Goal: Ask a question

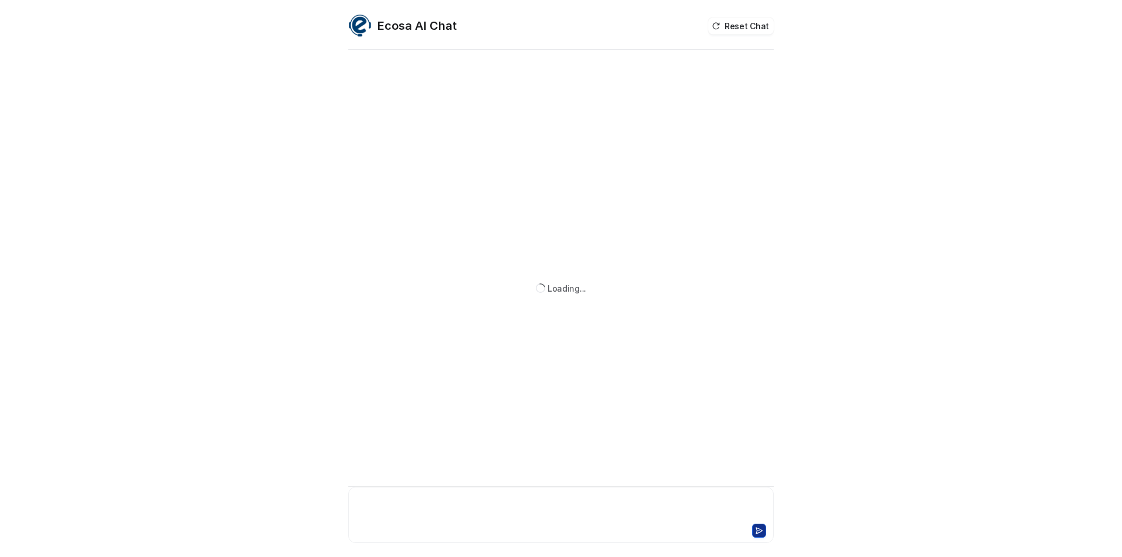
click at [403, 512] on div at bounding box center [561, 507] width 420 height 27
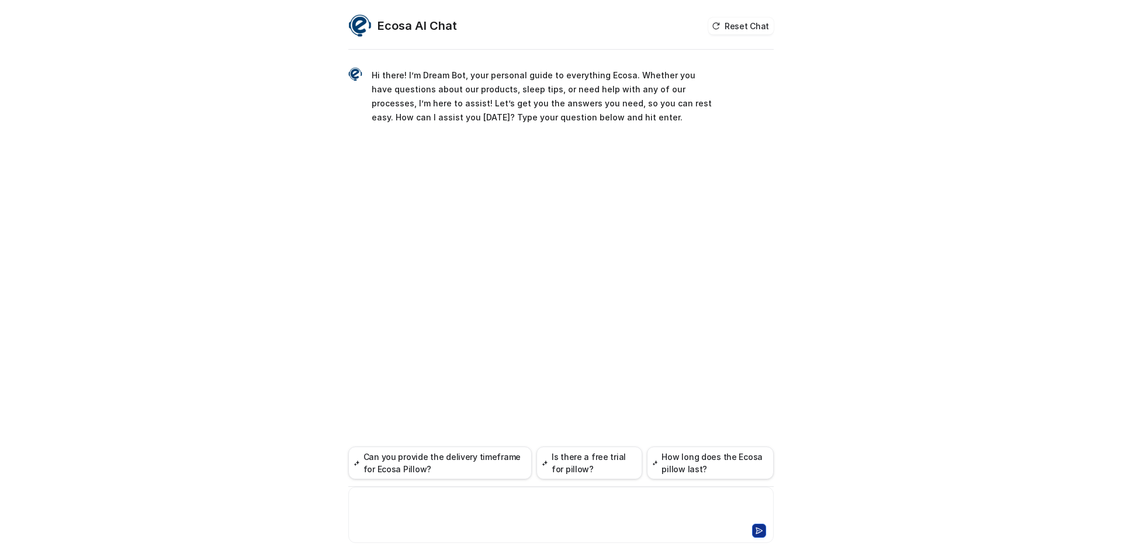
paste div
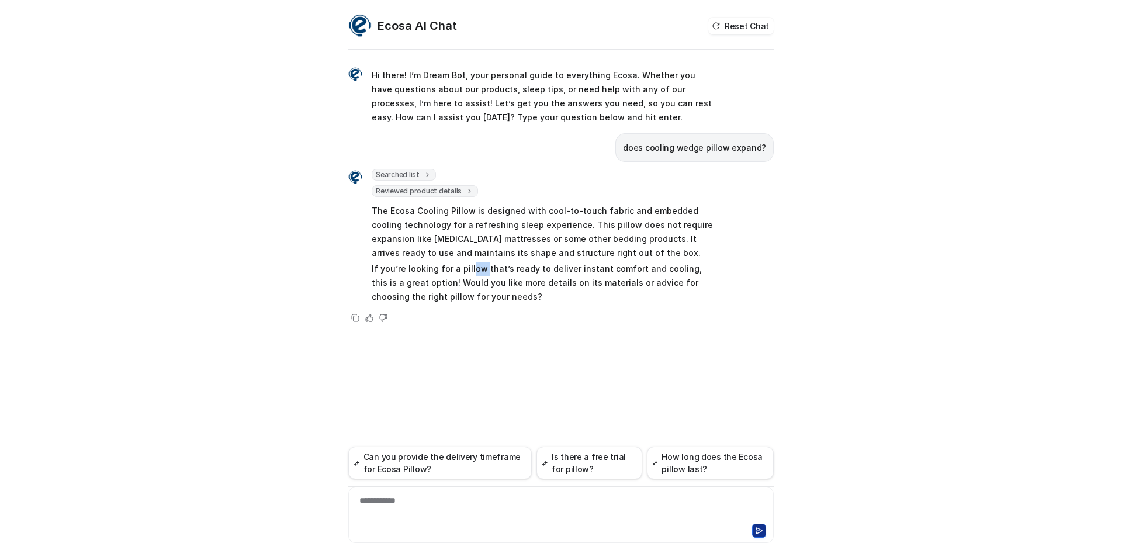
drag, startPoint x: 480, startPoint y: 273, endPoint x: 609, endPoint y: 285, distance: 129.1
click at [481, 273] on p "If you’re looking for a pillow that’s ready to deliver instant comfort and cool…" at bounding box center [543, 283] width 342 height 42
click at [659, 289] on p "If you’re looking for a pillow that’s ready to deliver instant comfort and cool…" at bounding box center [543, 283] width 342 height 42
drag, startPoint x: 572, startPoint y: 272, endPoint x: 630, endPoint y: 265, distance: 58.9
click at [630, 265] on p "If you’re looking for a pillow that’s ready to deliver instant comfort and cool…" at bounding box center [543, 283] width 342 height 42
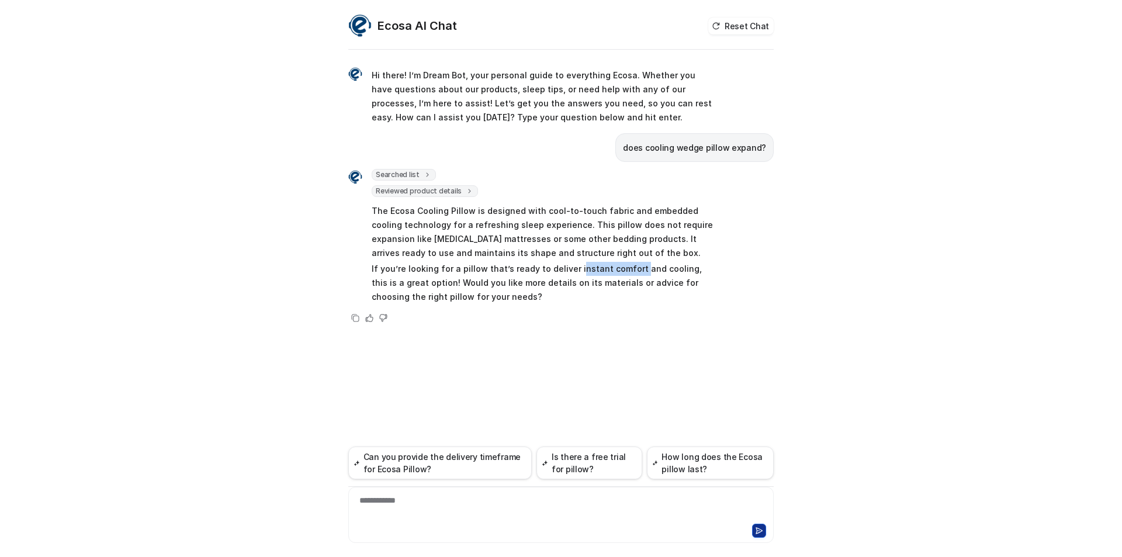
click at [630, 265] on p "If you’re looking for a pillow that’s ready to deliver instant comfort and cool…" at bounding box center [543, 283] width 342 height 42
drag, startPoint x: 398, startPoint y: 283, endPoint x: 498, endPoint y: 279, distance: 100.0
click at [498, 279] on p "If you’re looking for a pillow that’s ready to deliver instant comfort and cool…" at bounding box center [543, 283] width 342 height 42
click at [403, 514] on div "**********" at bounding box center [561, 507] width 420 height 27
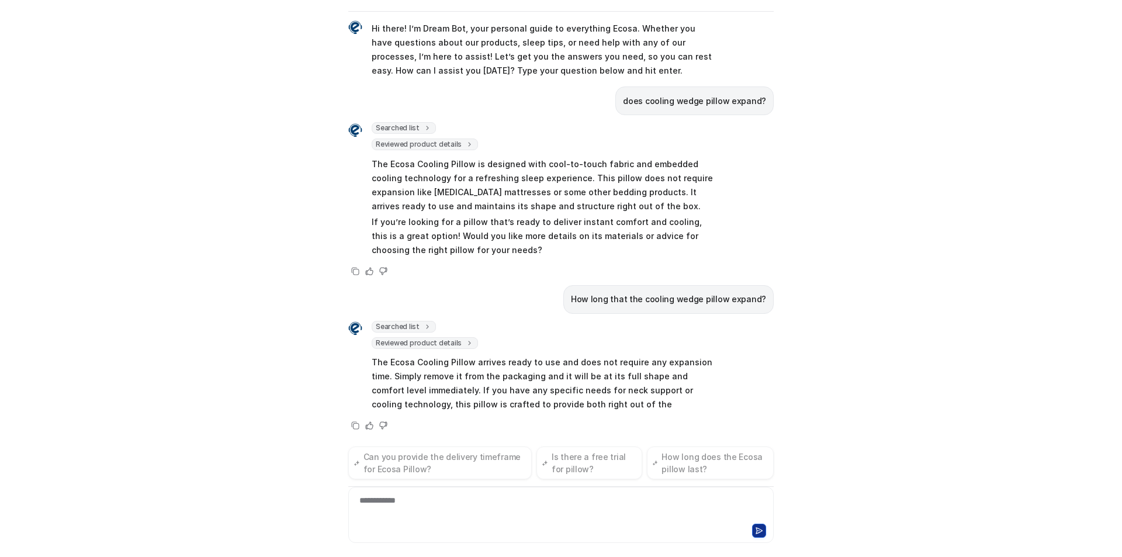
scroll to position [39, 0]
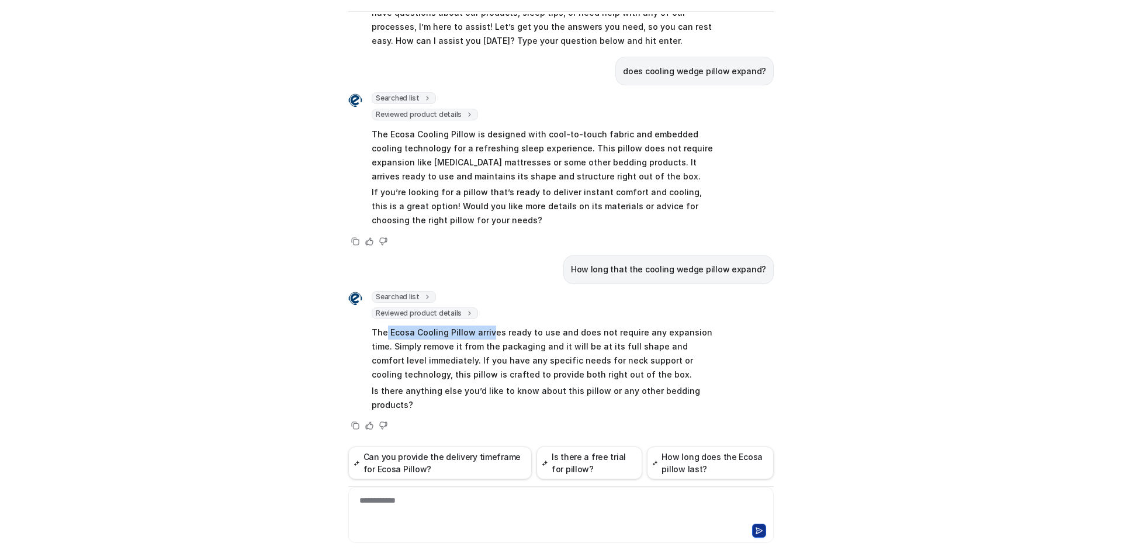
drag, startPoint x: 382, startPoint y: 332, endPoint x: 486, endPoint y: 335, distance: 104.0
click at [486, 335] on p "The Ecosa Cooling Pillow arrives ready to use and does not require any expansio…" at bounding box center [543, 353] width 342 height 56
click at [503, 352] on p "The Ecosa Cooling Pillow arrives ready to use and does not require any expansio…" at bounding box center [543, 353] width 342 height 56
drag, startPoint x: 528, startPoint y: 338, endPoint x: 558, endPoint y: 337, distance: 29.8
click at [558, 337] on p "The Ecosa Cooling Pillow arrives ready to use and does not require any expansio…" at bounding box center [543, 353] width 342 height 56
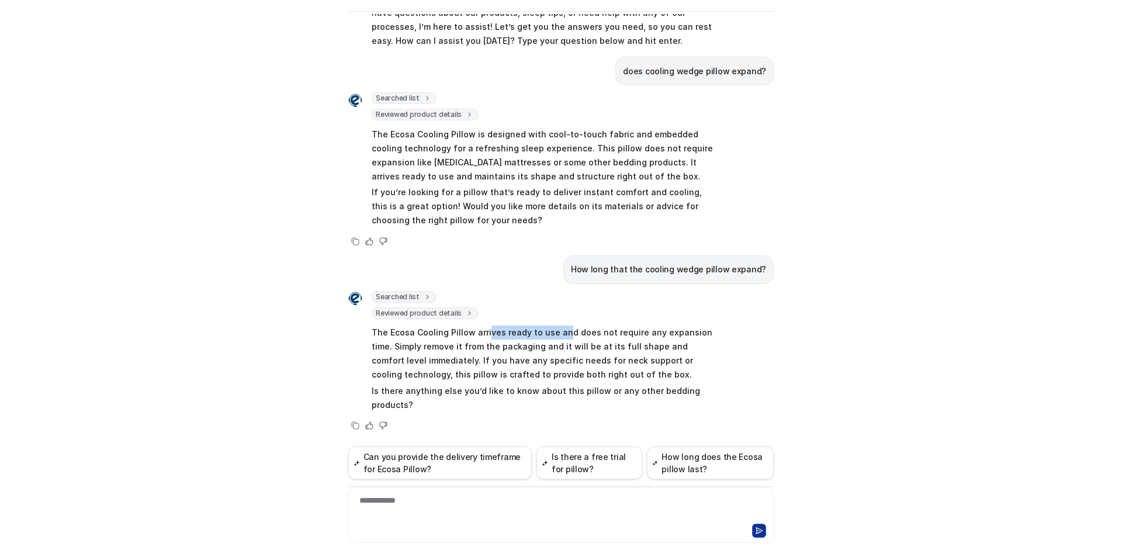
click at [558, 337] on p "The Ecosa Cooling Pillow arrives ready to use and does not require any expansio…" at bounding box center [543, 353] width 342 height 56
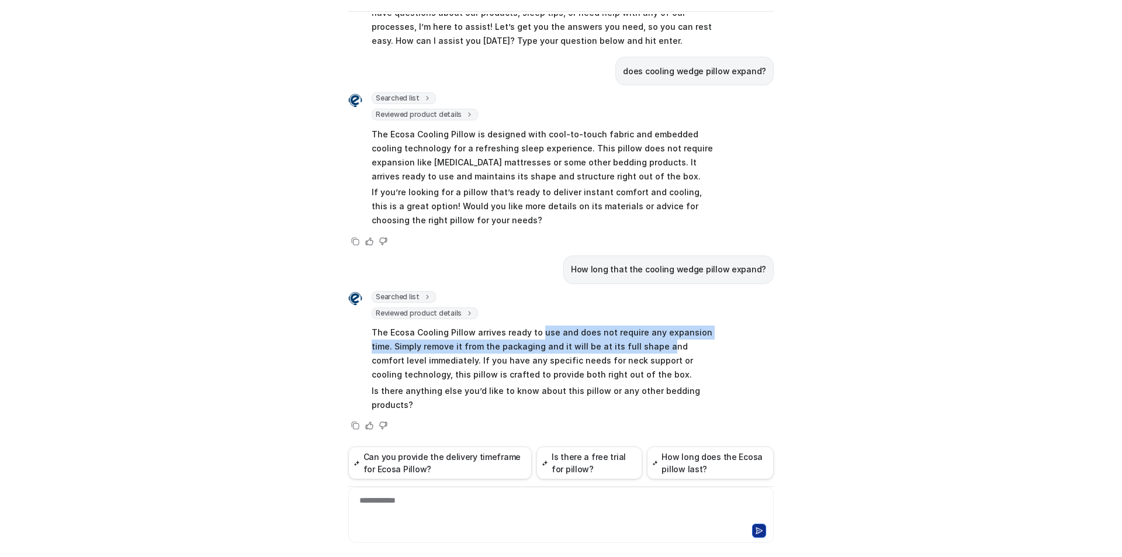
drag, startPoint x: 531, startPoint y: 335, endPoint x: 630, endPoint y: 339, distance: 99.4
click at [630, 339] on p "The Ecosa Cooling Pillow arrives ready to use and does not require any expansio…" at bounding box center [543, 353] width 342 height 56
drag, startPoint x: 376, startPoint y: 345, endPoint x: 488, endPoint y: 348, distance: 112.2
click at [488, 348] on p "The Ecosa Cooling Pillow arrives ready to use and does not require any expansio…" at bounding box center [543, 353] width 342 height 56
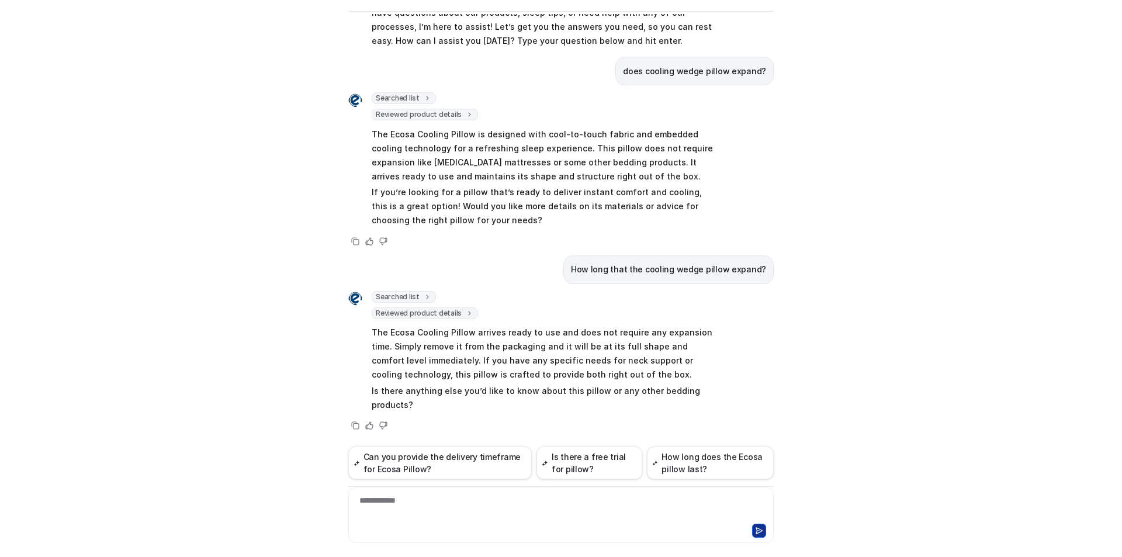
click at [490, 357] on p "The Ecosa Cooling Pillow arrives ready to use and does not require any expansio…" at bounding box center [543, 353] width 342 height 56
drag, startPoint x: 453, startPoint y: 351, endPoint x: 552, endPoint y: 351, distance: 98.8
click at [552, 351] on p "The Ecosa Cooling Pillow arrives ready to use and does not require any expansio…" at bounding box center [543, 353] width 342 height 56
drag, startPoint x: 499, startPoint y: 347, endPoint x: 597, endPoint y: 348, distance: 97.6
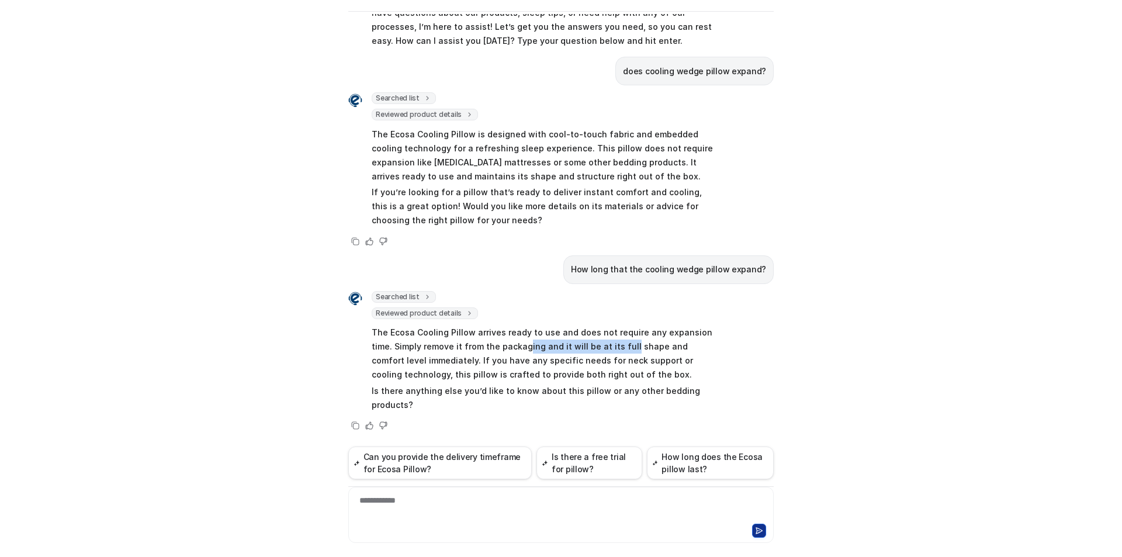
click at [597, 348] on p "The Ecosa Cooling Pillow arrives ready to use and does not require any expansio…" at bounding box center [543, 353] width 342 height 56
drag, startPoint x: 407, startPoint y: 354, endPoint x: 486, endPoint y: 359, distance: 79.0
click at [486, 359] on p "The Ecosa Cooling Pillow arrives ready to use and does not require any expansio…" at bounding box center [543, 353] width 342 height 56
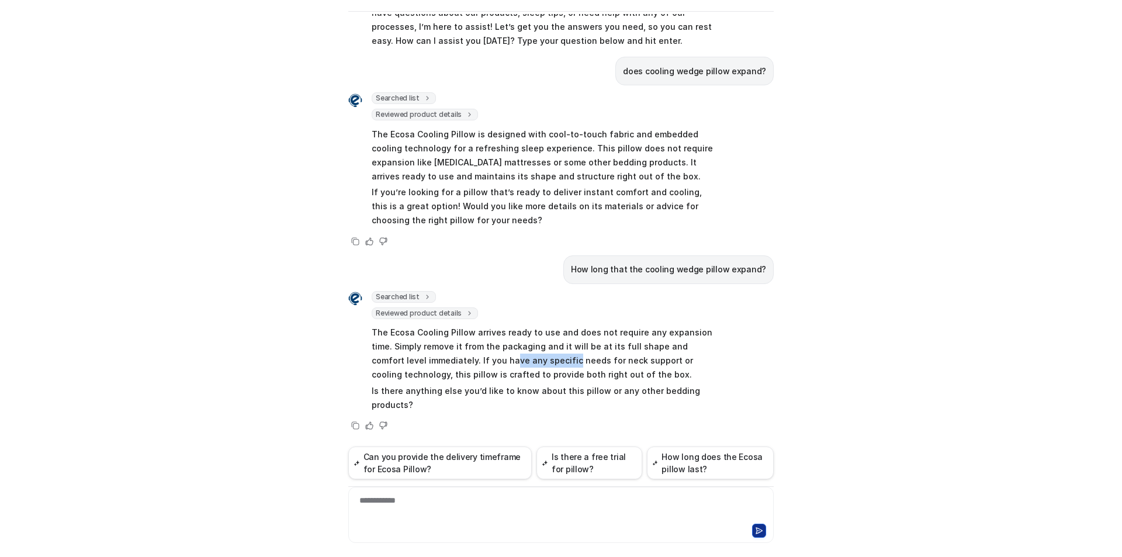
drag, startPoint x: 453, startPoint y: 361, endPoint x: 511, endPoint y: 361, distance: 57.3
click at [511, 361] on p "The Ecosa Cooling Pillow arrives ready to use and does not require any expansio…" at bounding box center [543, 353] width 342 height 56
drag, startPoint x: 422, startPoint y: 359, endPoint x: 518, endPoint y: 359, distance: 95.2
click at [518, 359] on p "The Ecosa Cooling Pillow arrives ready to use and does not require any expansio…" at bounding box center [543, 353] width 342 height 56
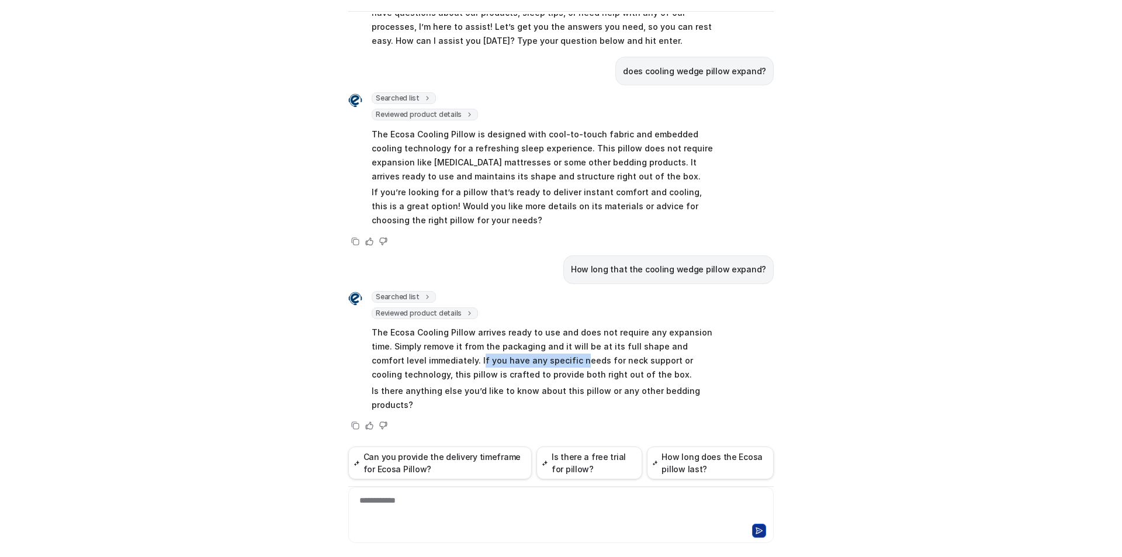
click at [519, 362] on p "The Ecosa Cooling Pillow arrives ready to use and does not require any expansio…" at bounding box center [543, 353] width 342 height 56
drag, startPoint x: 507, startPoint y: 362, endPoint x: 577, endPoint y: 361, distance: 70.1
click at [577, 361] on p "The Ecosa Cooling Pillow arrives ready to use and does not require any expansio…" at bounding box center [543, 353] width 342 height 56
click at [500, 362] on p "The Ecosa Cooling Pillow arrives ready to use and does not require any expansio…" at bounding box center [543, 353] width 342 height 56
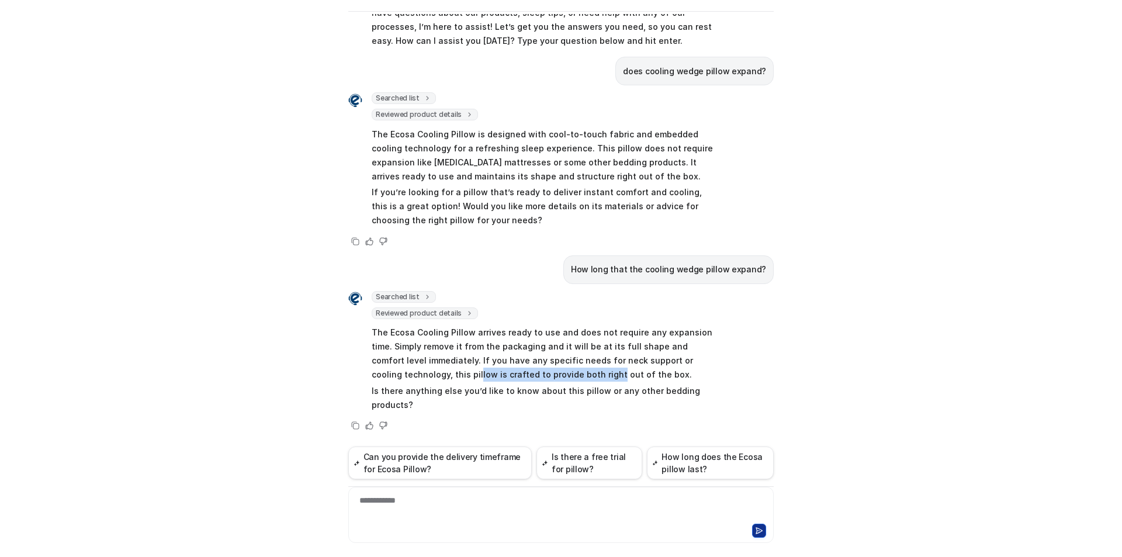
drag, startPoint x: 436, startPoint y: 374, endPoint x: 511, endPoint y: 375, distance: 74.2
click at [511, 375] on p "The Ecosa Cooling Pillow arrives ready to use and does not require any expansio…" at bounding box center [543, 353] width 342 height 56
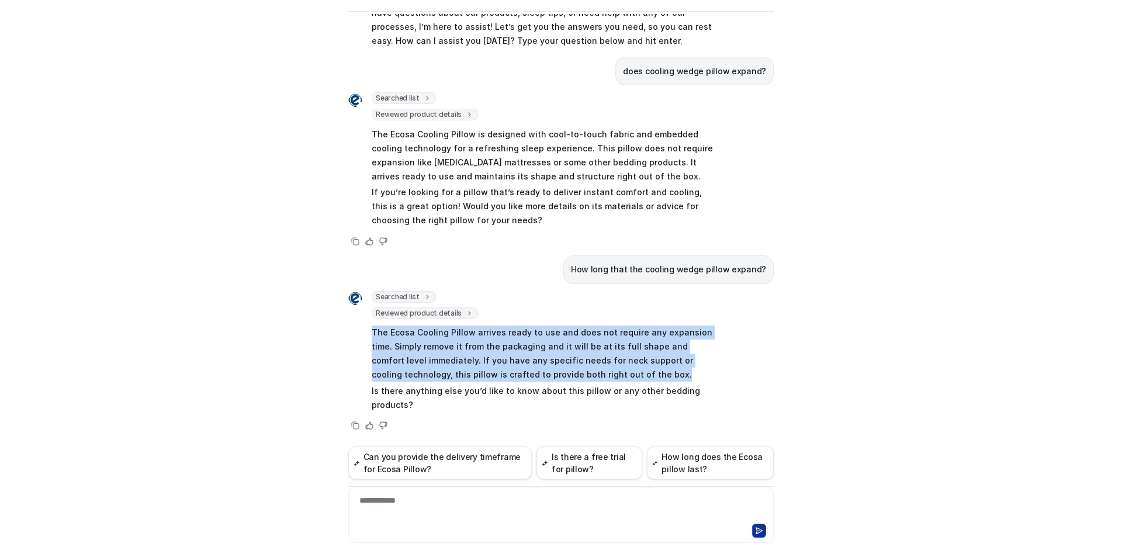
drag, startPoint x: 366, startPoint y: 334, endPoint x: 576, endPoint y: 372, distance: 213.3
click at [576, 372] on div "Searched list url : "[URL][DOMAIN_NAME]" required_fields : [ "id", "title" ] Re…" at bounding box center [530, 352] width 365 height 123
copy p "The Ecosa Cooling Pillow arrives ready to use and does not require any expansio…"
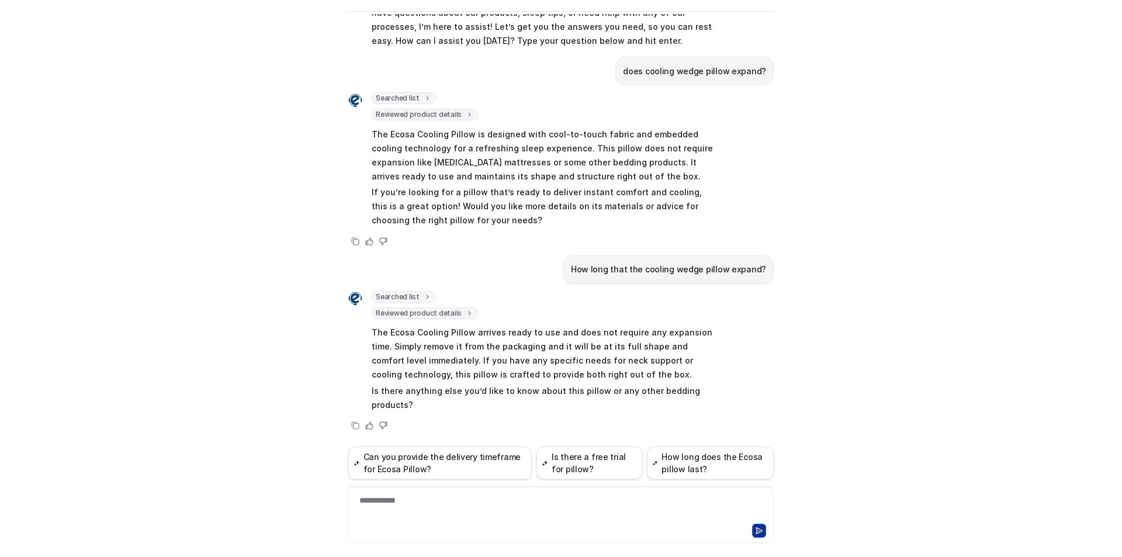
click at [629, 267] on p "How long that the cooling wedge pillow expand?" at bounding box center [668, 269] width 195 height 14
click at [636, 268] on p "How long that the cooling wedge pillow expand?" at bounding box center [668, 269] width 195 height 14
copy span "How long that the cooling wedge pillow expand?"
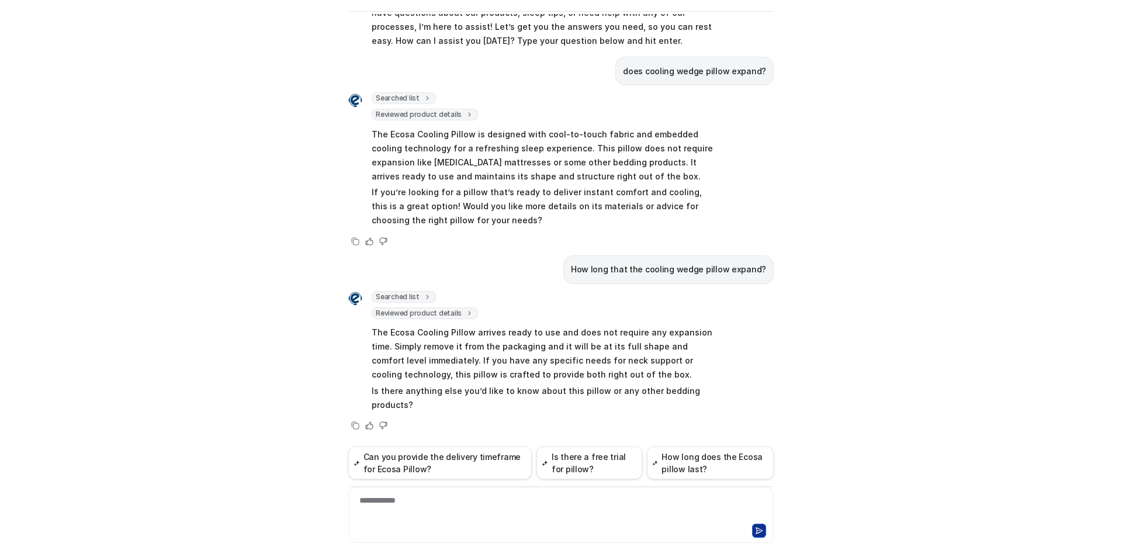
click at [394, 510] on div "**********" at bounding box center [561, 507] width 420 height 27
click at [443, 502] on div "**********" at bounding box center [561, 507] width 420 height 27
click at [422, 504] on div "**********" at bounding box center [561, 507] width 420 height 27
click at [524, 498] on div "**********" at bounding box center [561, 507] width 420 height 27
click at [474, 501] on div "**********" at bounding box center [561, 507] width 420 height 27
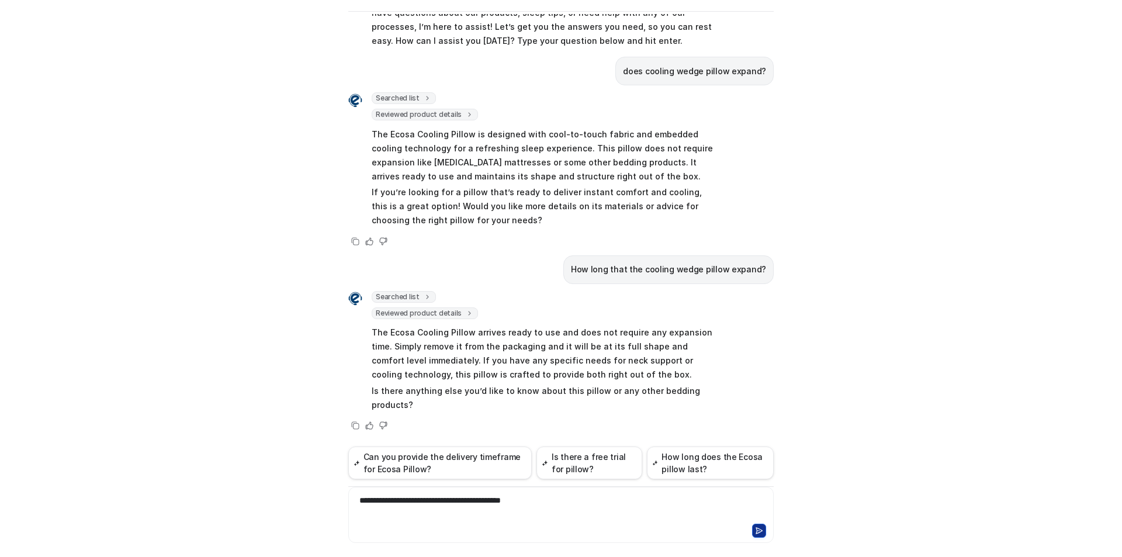
click at [486, 500] on div "**********" at bounding box center [561, 507] width 420 height 27
click at [494, 500] on div "**********" at bounding box center [561, 507] width 420 height 27
click at [465, 500] on div "**********" at bounding box center [561, 507] width 420 height 27
click at [426, 503] on div "**********" at bounding box center [561, 507] width 420 height 27
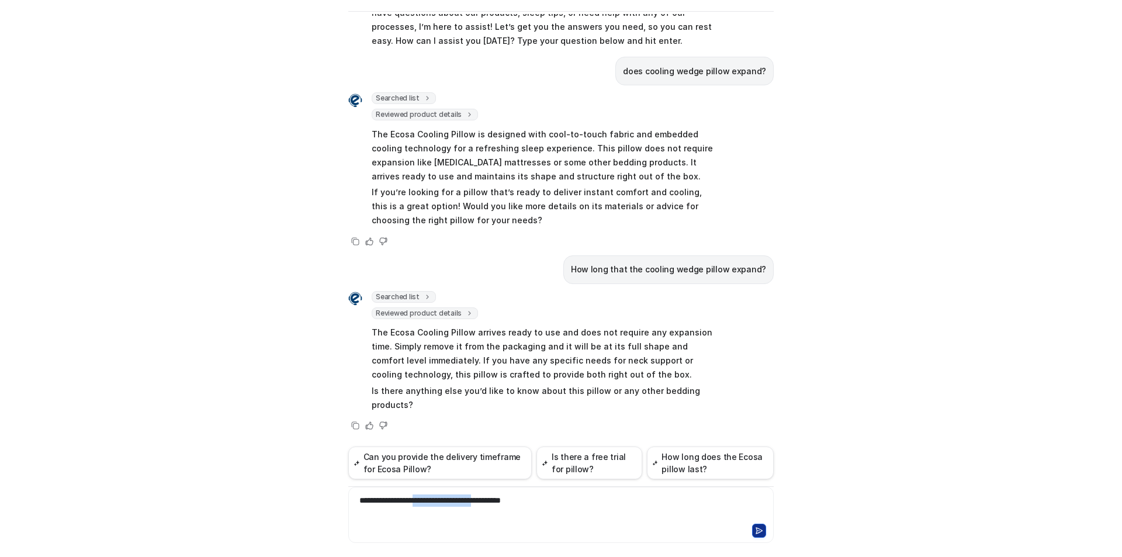
drag, startPoint x: 424, startPoint y: 503, endPoint x: 501, endPoint y: 501, distance: 77.7
click at [501, 501] on div "**********" at bounding box center [561, 507] width 420 height 27
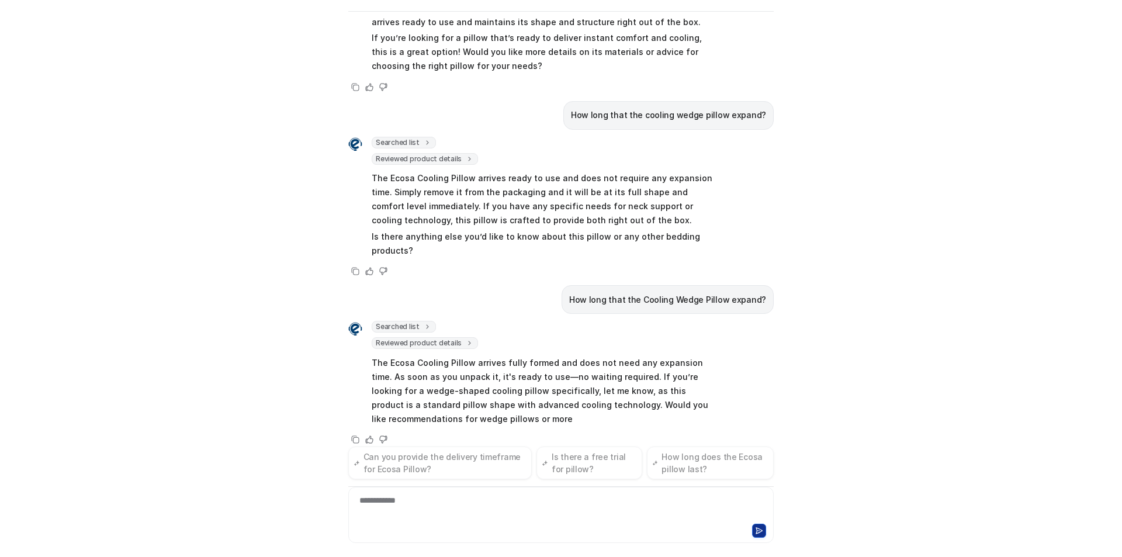
scroll to position [207, 0]
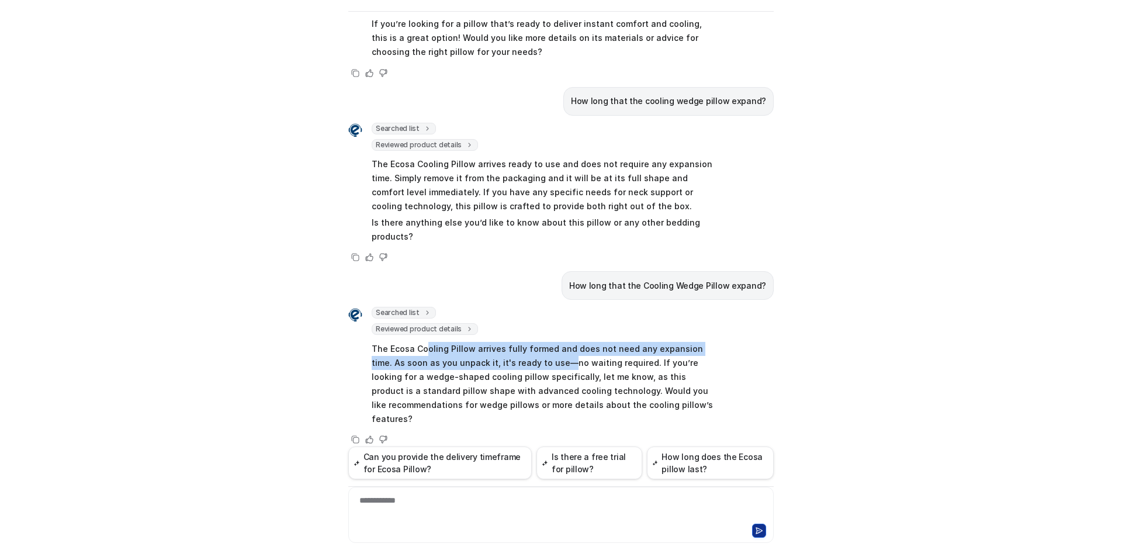
drag, startPoint x: 422, startPoint y: 348, endPoint x: 542, endPoint y: 358, distance: 119.6
click at [542, 358] on p "The Ecosa Cooling Pillow arrives fully formed and does not need any expansion t…" at bounding box center [543, 384] width 342 height 84
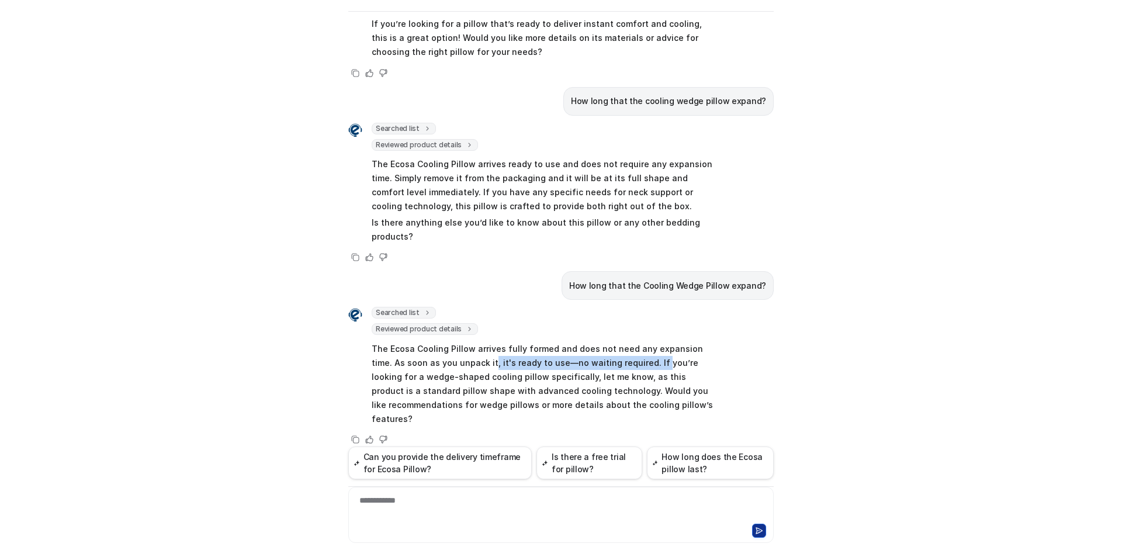
drag, startPoint x: 465, startPoint y: 356, endPoint x: 629, endPoint y: 362, distance: 164.3
click at [629, 362] on p "The Ecosa Cooling Pillow arrives fully formed and does not need any expansion t…" at bounding box center [543, 384] width 342 height 84
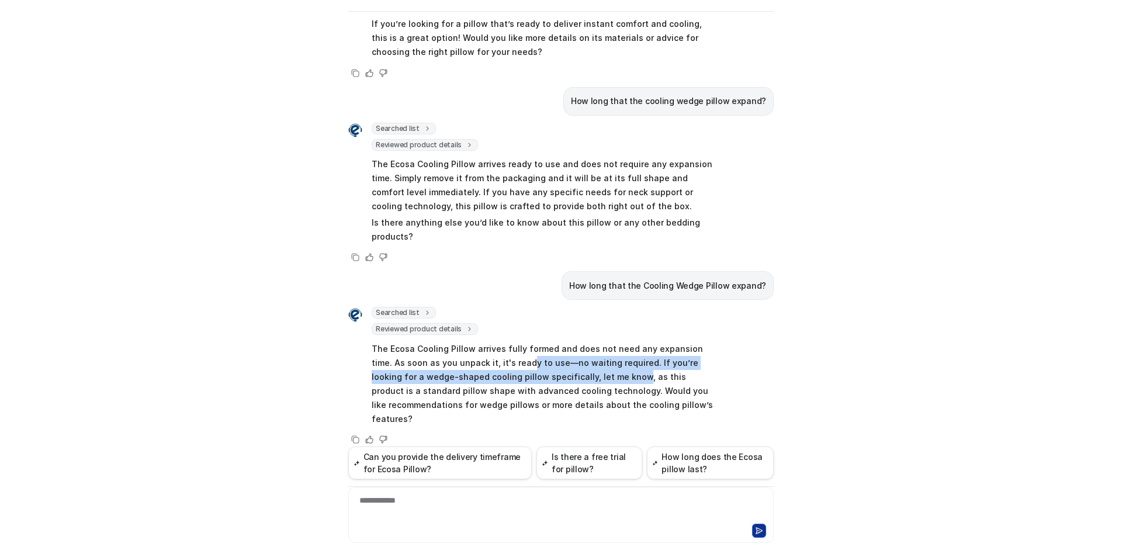
drag, startPoint x: 499, startPoint y: 366, endPoint x: 578, endPoint y: 370, distance: 79.0
click at [578, 370] on p "The Ecosa Cooling Pillow arrives fully formed and does not need any expansion t…" at bounding box center [543, 384] width 342 height 84
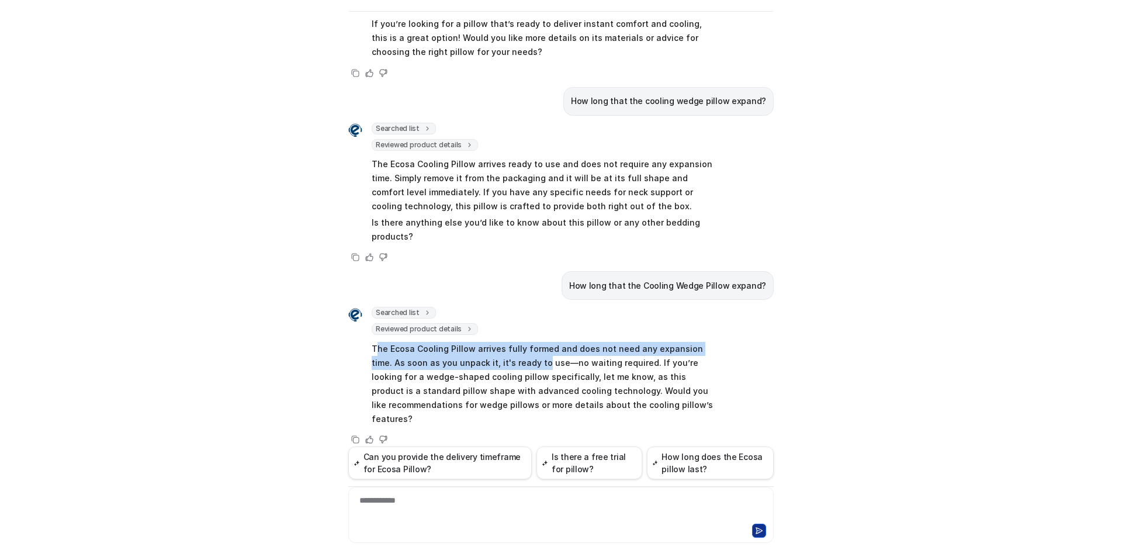
drag, startPoint x: 370, startPoint y: 354, endPoint x: 513, endPoint y: 358, distance: 142.6
click at [513, 358] on p "The Ecosa Cooling Pillow arrives fully formed and does not need any expansion t…" at bounding box center [543, 384] width 342 height 84
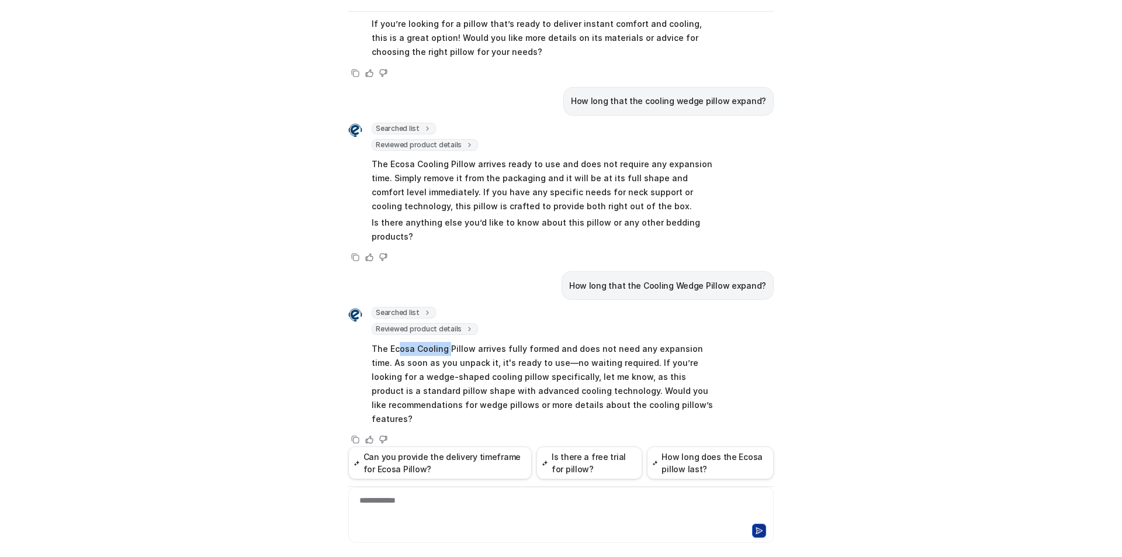
drag, startPoint x: 395, startPoint y: 348, endPoint x: 444, endPoint y: 352, distance: 49.3
click at [444, 352] on p "The Ecosa Cooling Pillow arrives fully formed and does not need any expansion t…" at bounding box center [543, 384] width 342 height 84
click at [447, 383] on p "The Ecosa Cooling Pillow arrives fully formed and does not need any expansion t…" at bounding box center [543, 384] width 342 height 84
drag, startPoint x: 420, startPoint y: 356, endPoint x: 556, endPoint y: 368, distance: 136.6
click at [556, 368] on p "The Ecosa Cooling Pillow arrives fully formed and does not need any expansion t…" at bounding box center [543, 384] width 342 height 84
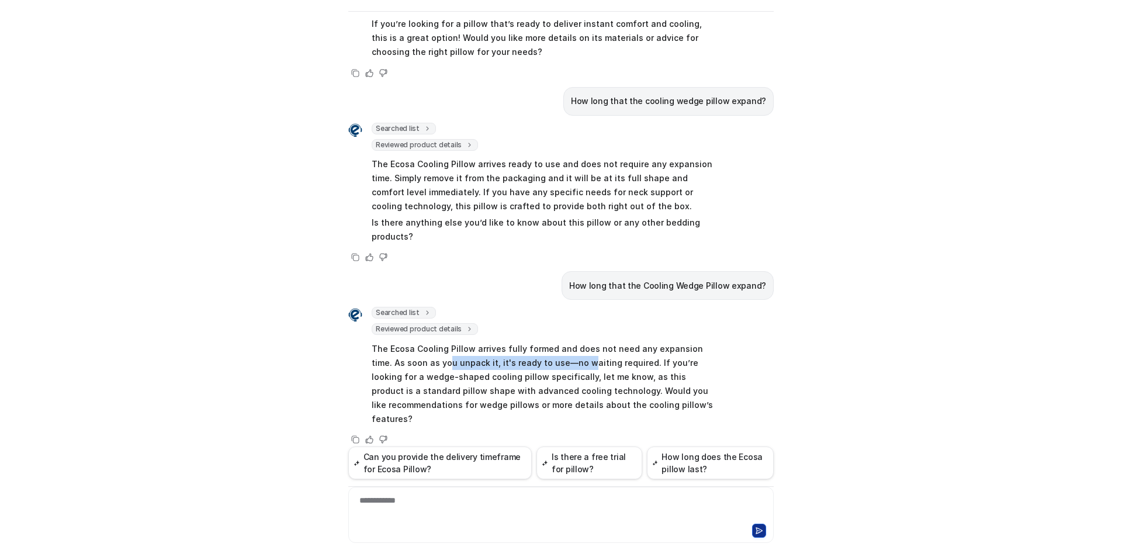
click at [556, 368] on p "The Ecosa Cooling Pillow arrives fully formed and does not need any expansion t…" at bounding box center [543, 384] width 342 height 84
click at [538, 372] on p "The Ecosa Cooling Pillow arrives fully formed and does not need any expansion t…" at bounding box center [543, 384] width 342 height 84
click at [493, 370] on p "The Ecosa Cooling Pillow arrives fully formed and does not need any expansion t…" at bounding box center [543, 384] width 342 height 84
click at [403, 513] on div "**********" at bounding box center [561, 507] width 420 height 27
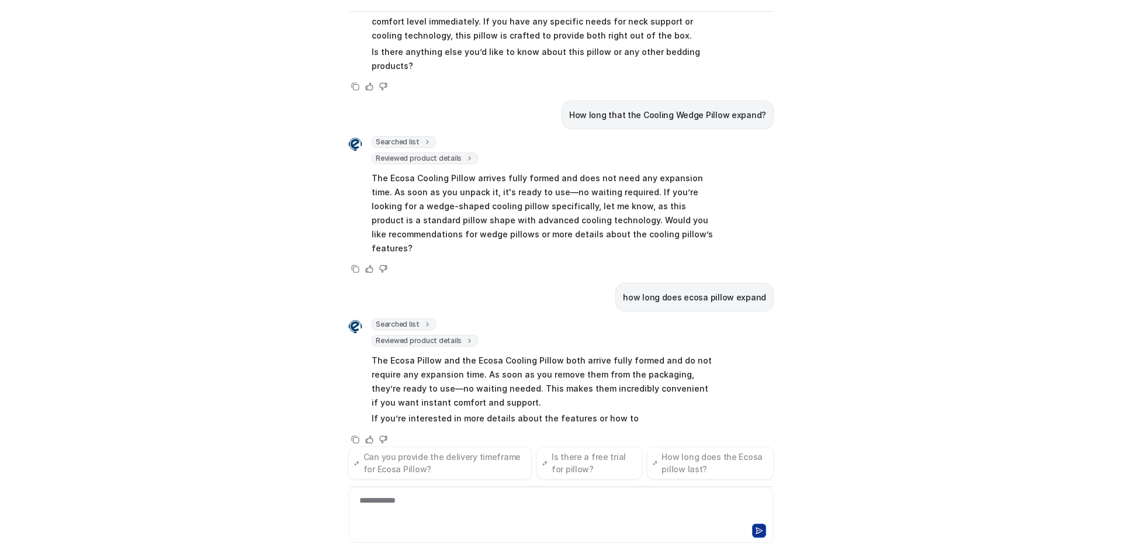
scroll to position [392, 0]
